Goal: Task Accomplishment & Management: Manage account settings

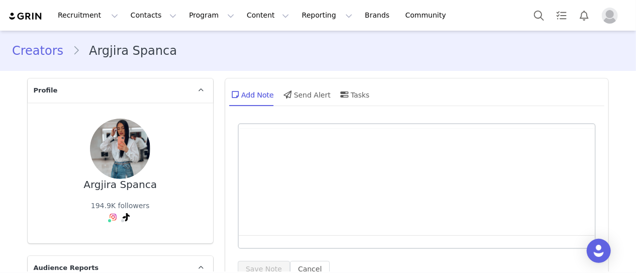
type input "+377 ([GEOGRAPHIC_DATA])"
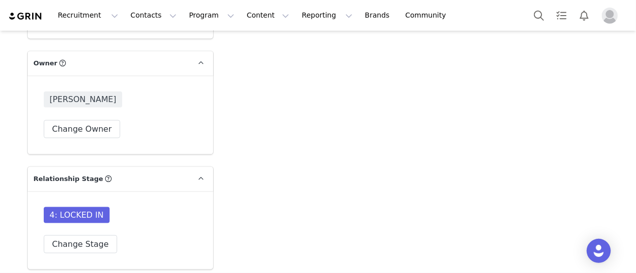
scroll to position [2563, 0]
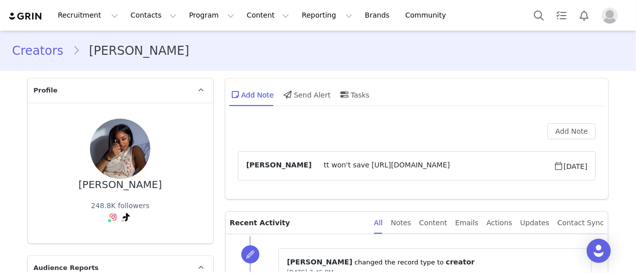
type input "+1 ([GEOGRAPHIC_DATA])"
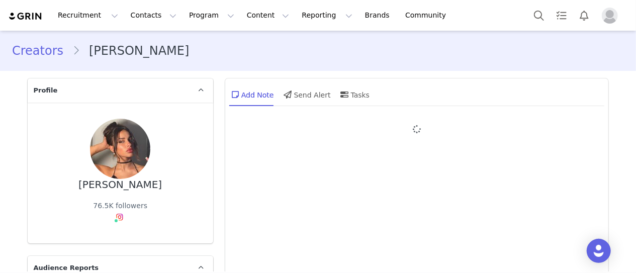
type input "+61 ([GEOGRAPHIC_DATA])"
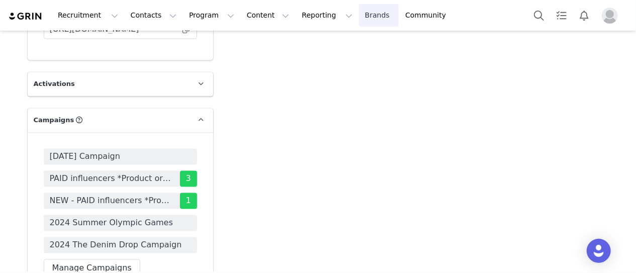
scroll to position [2814, 0]
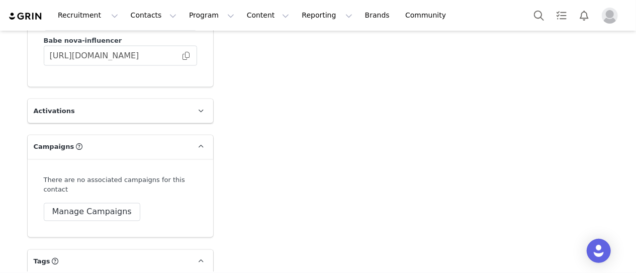
scroll to position [2795, 0]
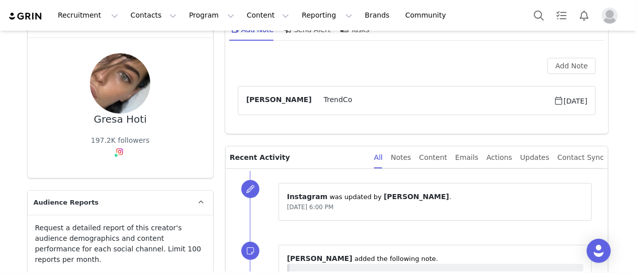
scroll to position [151, 0]
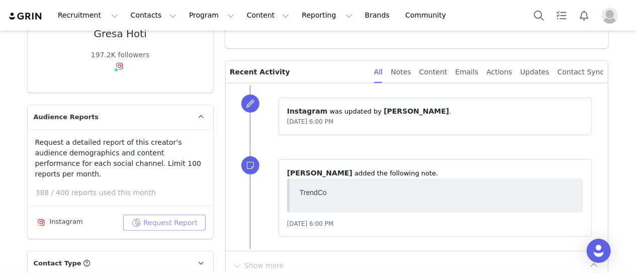
click at [164, 215] on button "Request Report" at bounding box center [164, 223] width 82 height 16
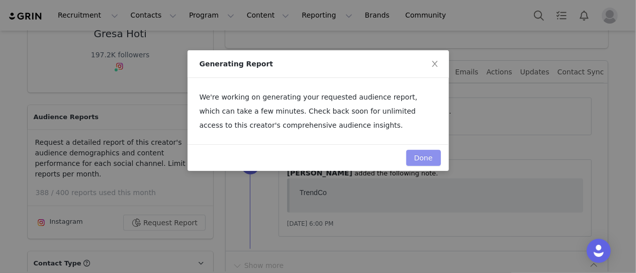
click at [418, 151] on button "Done" at bounding box center [423, 158] width 35 height 16
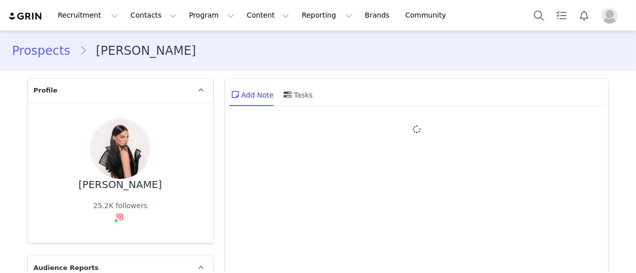
type input "+44 ([GEOGRAPHIC_DATA])"
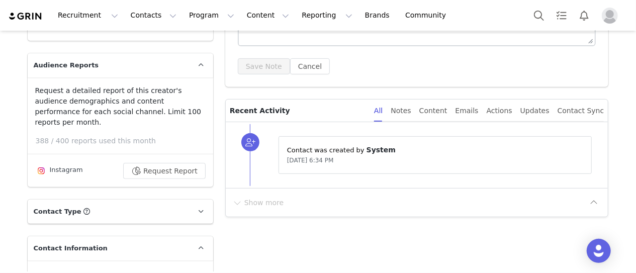
scroll to position [251, 0]
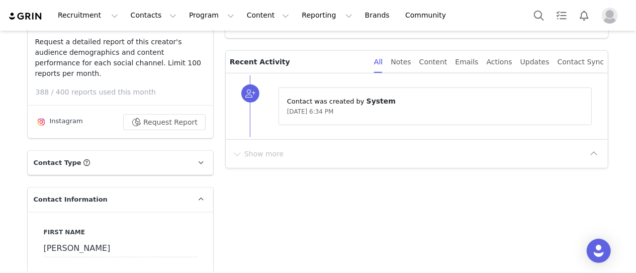
click at [88, 152] on p "Contact Type Contact type can be Creator, Prospect, Application, or Manager." at bounding box center [108, 163] width 161 height 24
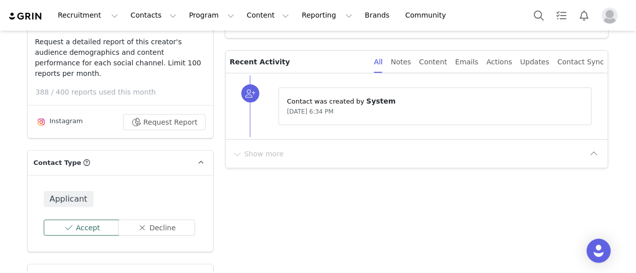
click at [71, 220] on button "Accept" at bounding box center [82, 228] width 77 height 16
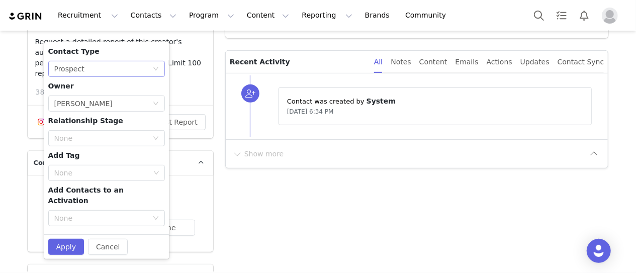
click at [81, 62] on div "None Prospect" at bounding box center [103, 68] width 98 height 15
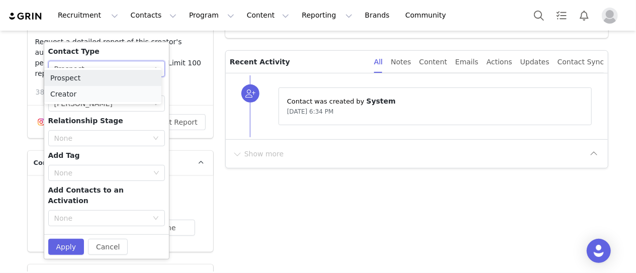
click at [67, 88] on li "Creator" at bounding box center [102, 94] width 117 height 16
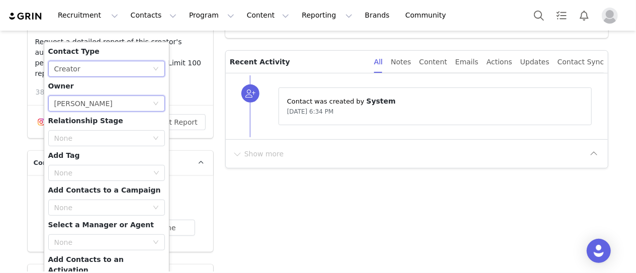
click at [68, 96] on div "[PERSON_NAME]" at bounding box center [83, 103] width 58 height 15
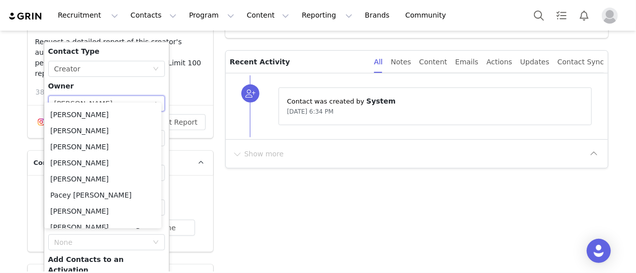
scroll to position [320, 0]
click at [78, 207] on li "Tara O'Neill" at bounding box center [102, 211] width 117 height 16
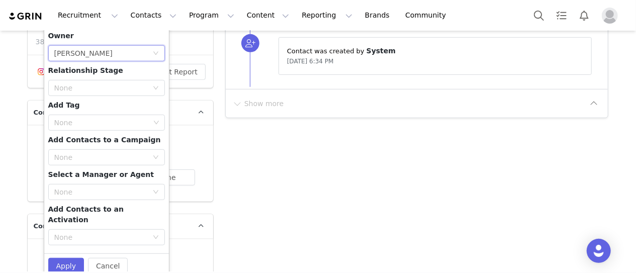
scroll to position [251, 0]
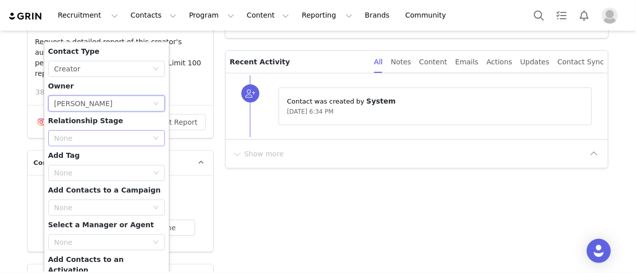
click at [81, 133] on div "None" at bounding box center [100, 138] width 93 height 10
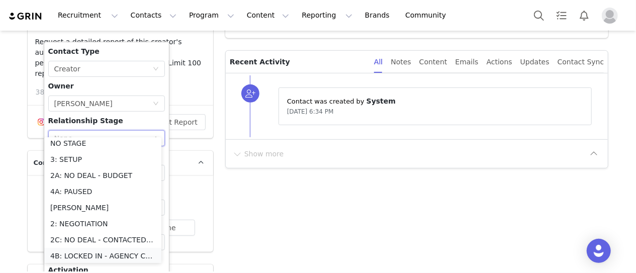
scroll to position [100, 0]
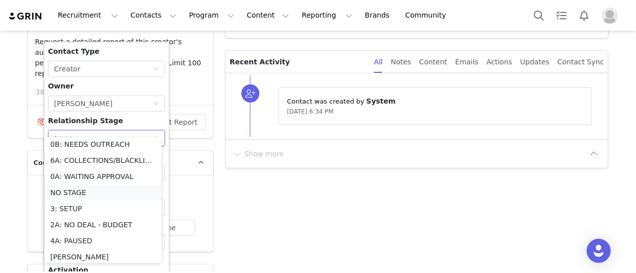
click at [80, 192] on li "NO STAGE" at bounding box center [102, 192] width 117 height 16
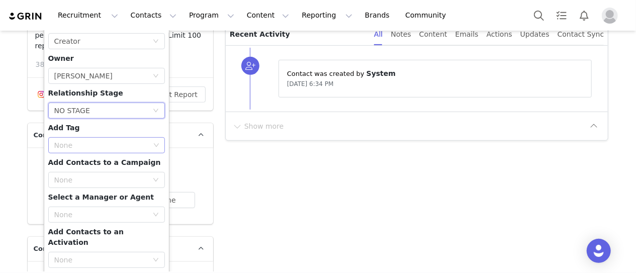
scroll to position [302, 0]
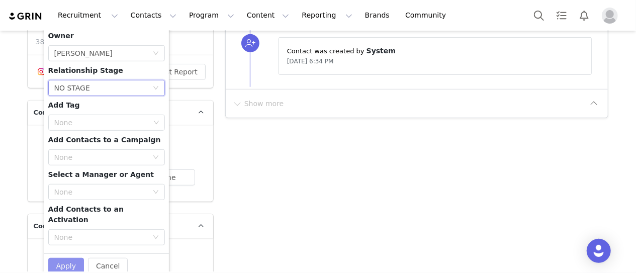
click at [59, 258] on button "Apply" at bounding box center [66, 266] width 36 height 16
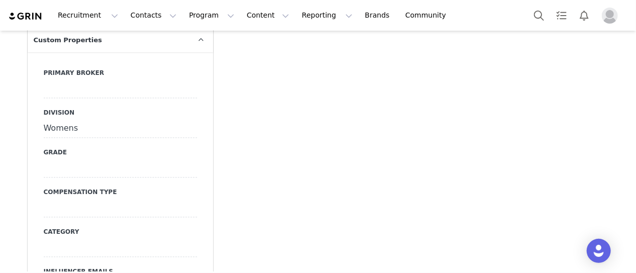
scroll to position [1055, 0]
click at [63, 79] on div at bounding box center [120, 88] width 153 height 18
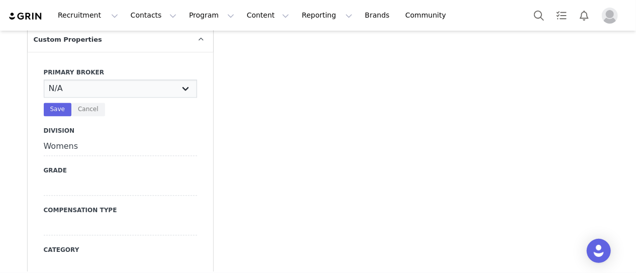
click at [64, 79] on select "N/A Erin Stephanie Jasmine Hedy Bre Evelyn Pacey Jonny Alex Ashley Mike Chabely…" at bounding box center [120, 88] width 153 height 18
select select "Tara"
click at [44, 79] on select "N/A Erin Stephanie Jasmine Hedy Bre Evelyn Pacey Jonny Alex Ashley Mike Chabely…" at bounding box center [120, 88] width 153 height 18
click at [54, 103] on button "Save" at bounding box center [58, 110] width 28 height 14
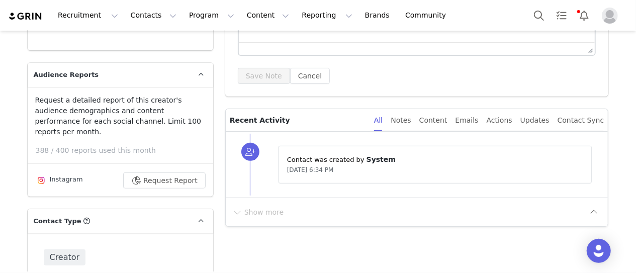
scroll to position [11, 0]
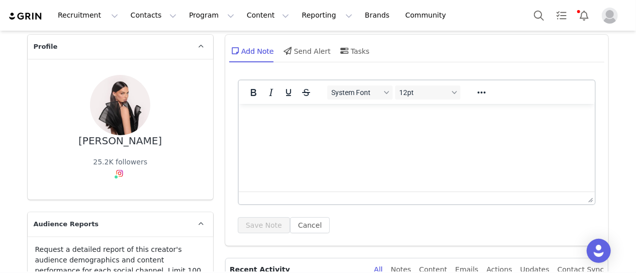
drag, startPoint x: 253, startPoint y: 189, endPoint x: 269, endPoint y: 77, distance: 113.1
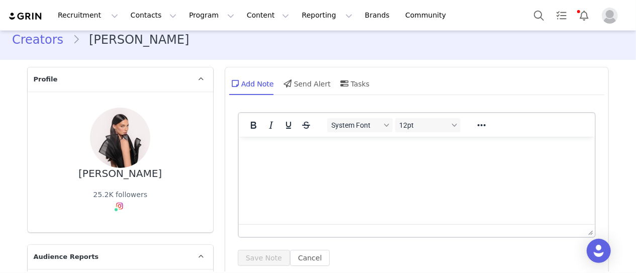
click at [287, 163] on html at bounding box center [416, 149] width 356 height 27
click at [257, 252] on button "Save Note" at bounding box center [264, 258] width 52 height 16
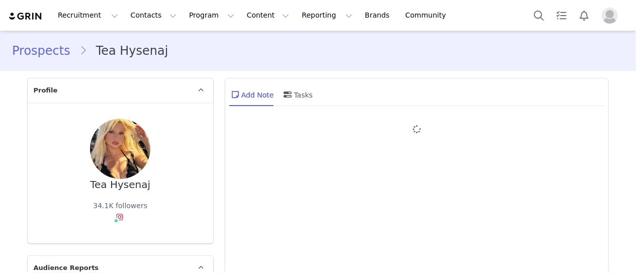
type input "+355 ([GEOGRAPHIC_DATA])"
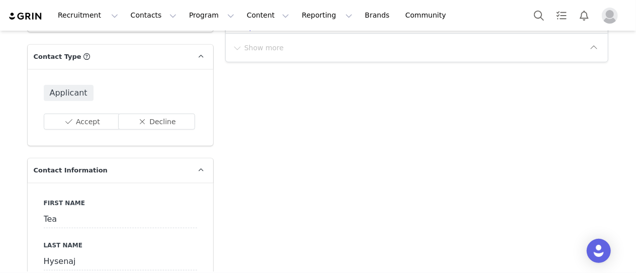
scroll to position [302, 0]
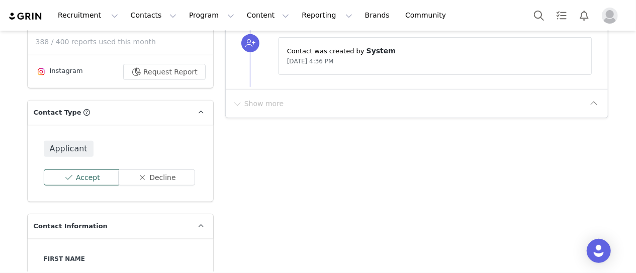
click at [75, 170] on button "Accept" at bounding box center [82, 177] width 77 height 16
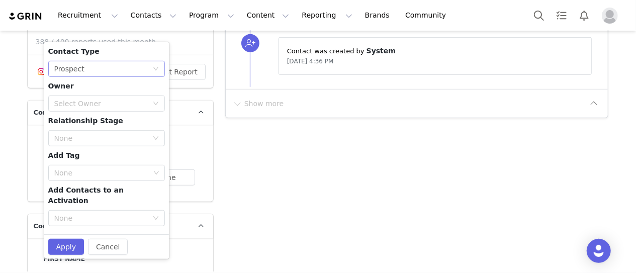
click at [66, 64] on div "Prospect" at bounding box center [69, 68] width 30 height 15
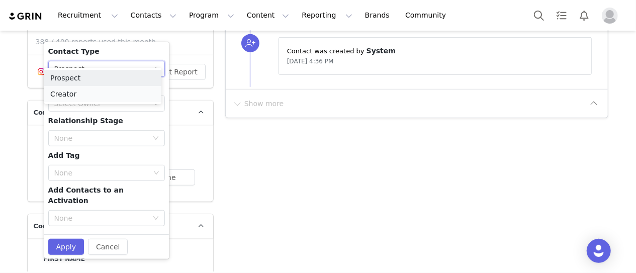
click at [67, 90] on li "Creator" at bounding box center [102, 94] width 117 height 16
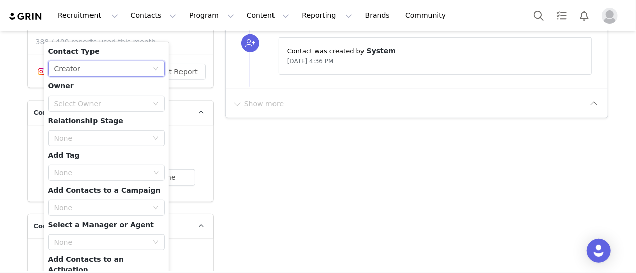
click at [67, 98] on div "Select Owner" at bounding box center [100, 103] width 93 height 10
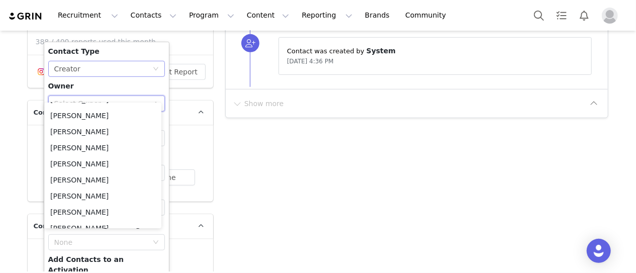
click at [92, 65] on div "None Creator" at bounding box center [106, 69] width 117 height 16
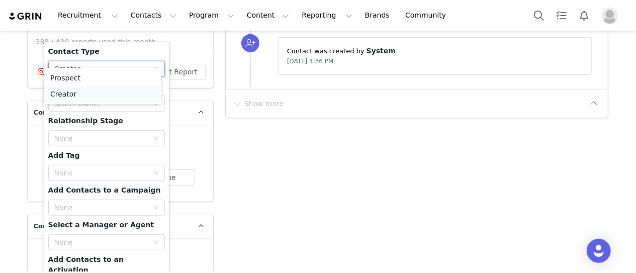
click at [90, 93] on li "Creator" at bounding box center [102, 94] width 117 height 16
click at [79, 98] on div "Select Owner" at bounding box center [100, 103] width 93 height 10
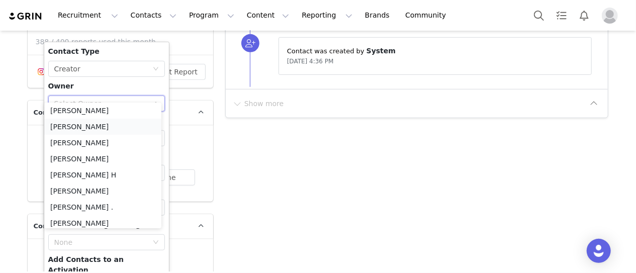
scroll to position [101, 0]
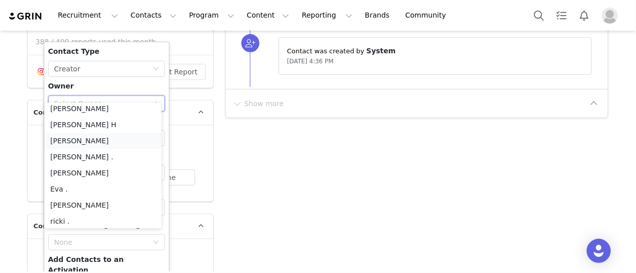
click at [78, 145] on li "[PERSON_NAME]" at bounding box center [102, 141] width 117 height 16
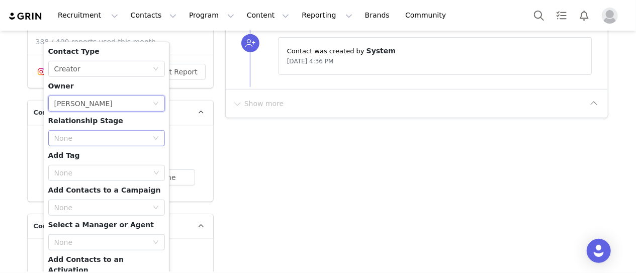
click at [93, 133] on div "None" at bounding box center [103, 138] width 98 height 15
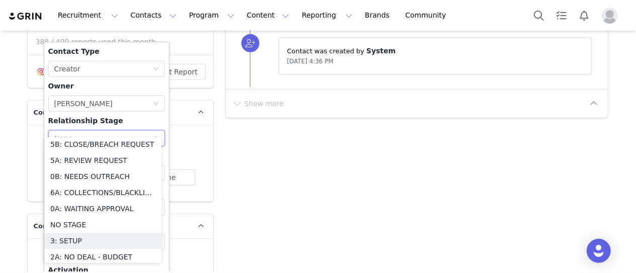
scroll to position [0, 0]
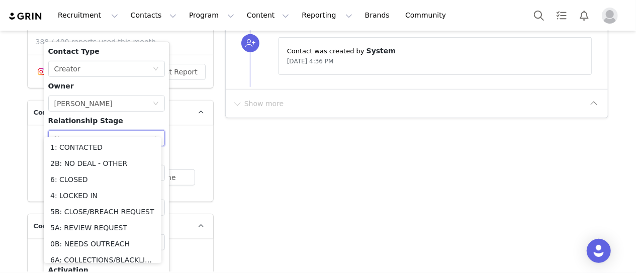
click at [114, 111] on div "Contact Type None Creator Owner Select Owner Alex Saghian Relationship Stage No…" at bounding box center [106, 172] width 117 height 253
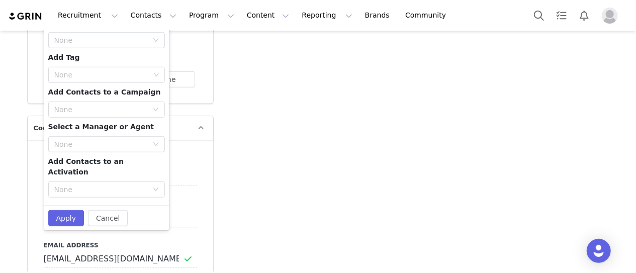
scroll to position [402, 0]
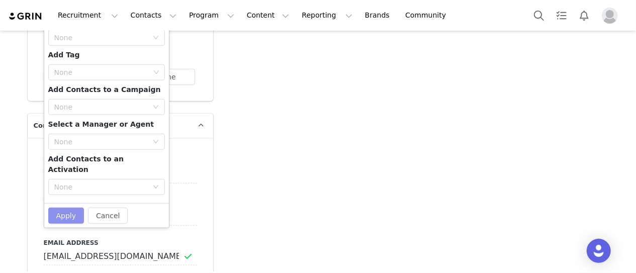
click at [58, 208] on button "Apply" at bounding box center [66, 216] width 36 height 16
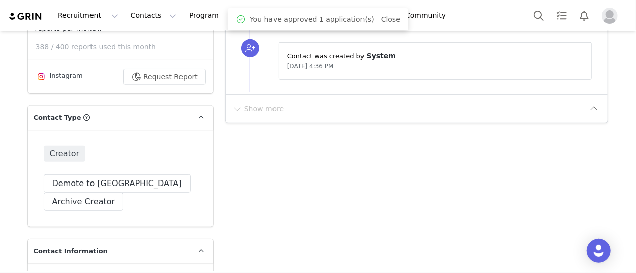
scroll to position [0, 0]
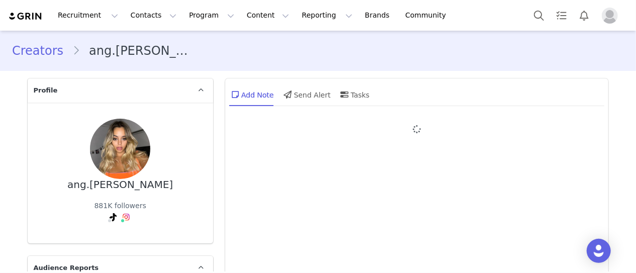
type input "+54 ([GEOGRAPHIC_DATA])"
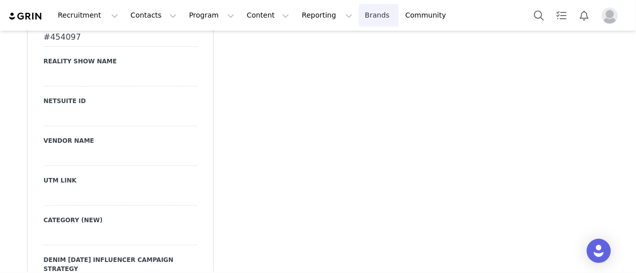
scroll to position [1809, 0]
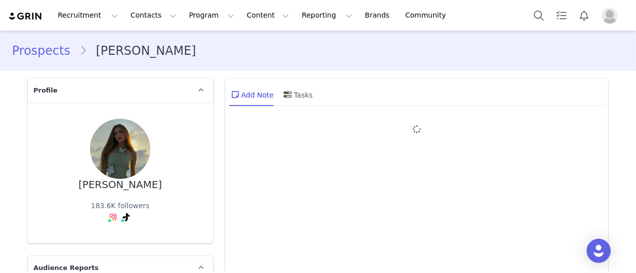
type input "+1 ([GEOGRAPHIC_DATA])"
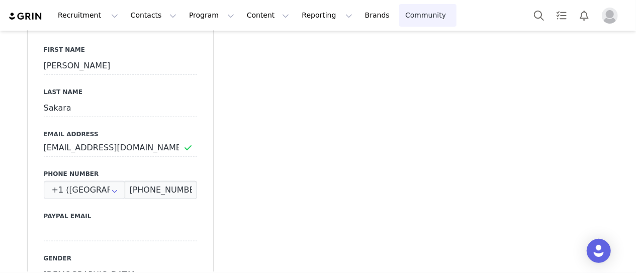
scroll to position [653, 0]
